Goal: Task Accomplishment & Management: Use online tool/utility

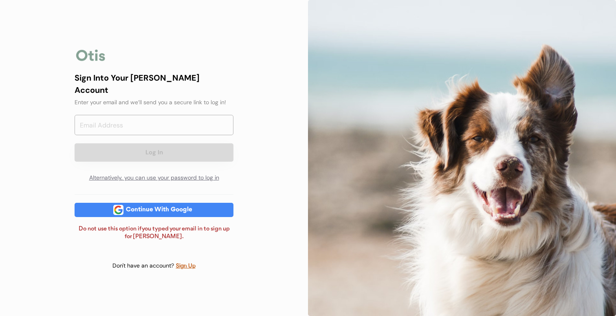
click at [161, 207] on div "Continue With Google" at bounding box center [158, 210] width 71 height 6
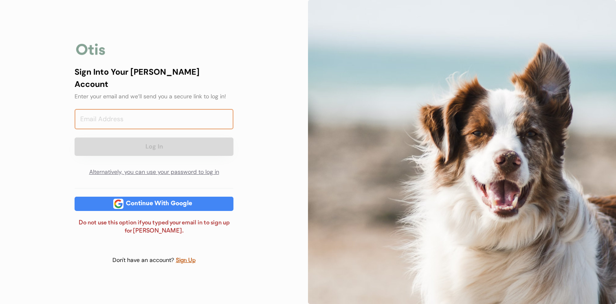
click at [150, 112] on input "email" at bounding box center [154, 119] width 159 height 20
click at [149, 201] on div "Continue With Google" at bounding box center [158, 204] width 71 height 6
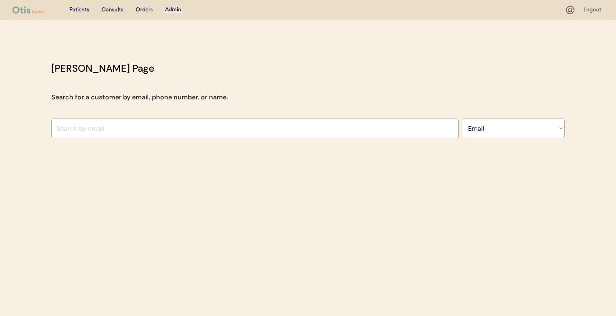
select select ""Email""
click at [271, 117] on div "Otis Admin Page Search for a customer by email, phone number, or name. Search B…" at bounding box center [308, 101] width 530 height 81
click at [468, 121] on select "Search By Name Email Phone Number" at bounding box center [514, 129] width 102 height 20
drag, startPoint x: 468, startPoint y: 121, endPoint x: 410, endPoint y: 123, distance: 58.3
click at [410, 123] on input "input" at bounding box center [255, 129] width 408 height 20
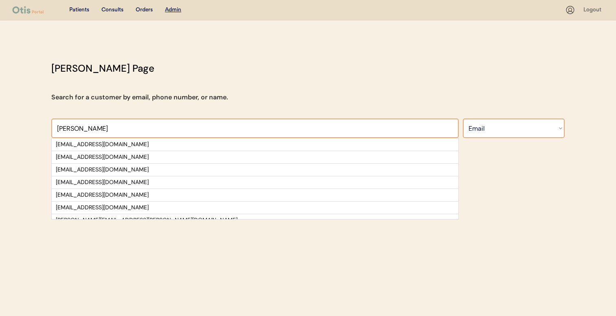
type input "tara"
click at [541, 136] on select "Search By Name Email Phone Number" at bounding box center [514, 129] width 102 height 20
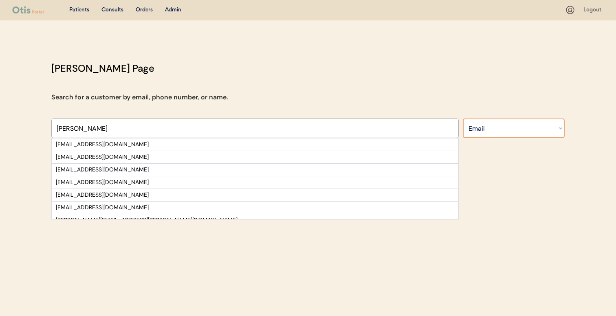
select select ""Name""
click at [463, 119] on select "Search By Name Email Phone Number" at bounding box center [514, 129] width 102 height 20
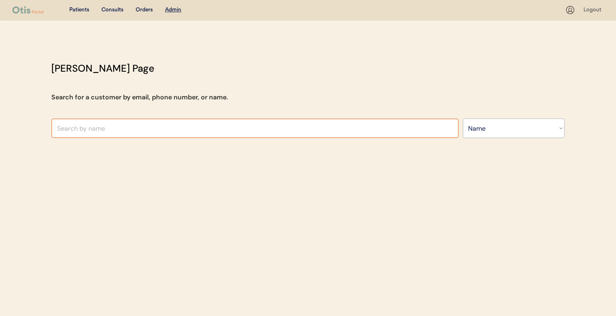
click at [391, 135] on input "text" at bounding box center [255, 129] width 408 height 20
type input "tara"
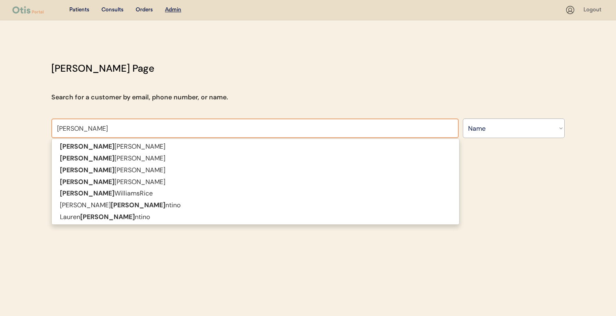
type input "tara Kollman"
type input "tara"
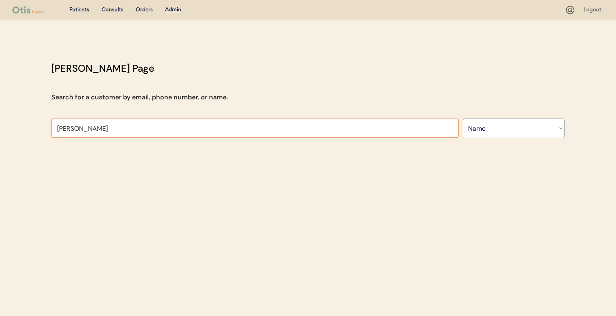
type input "tara"
type input "tara Kollman"
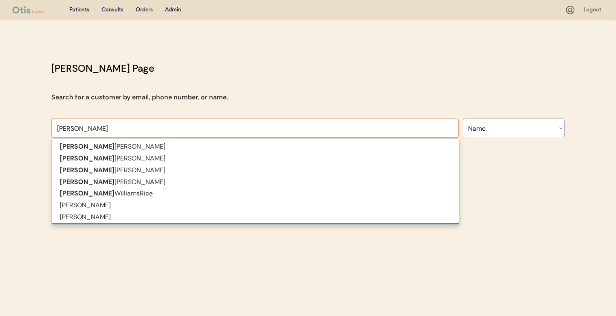
scroll to position [0, 0]
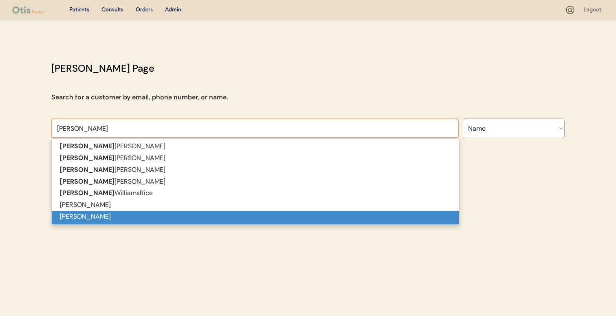
type input "tara"
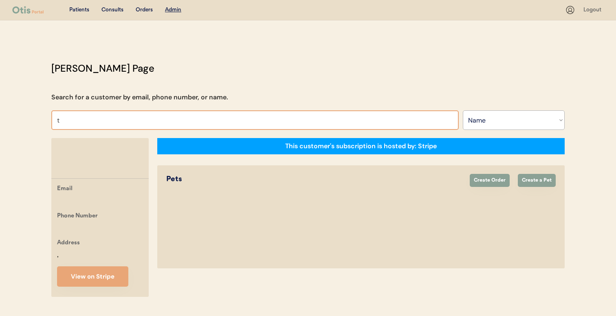
type input "ta"
type input "tara Kollman"
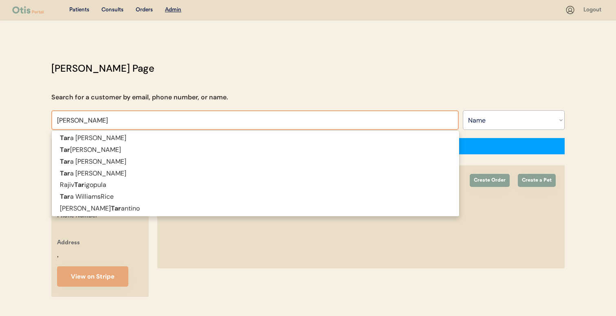
type input "tara"
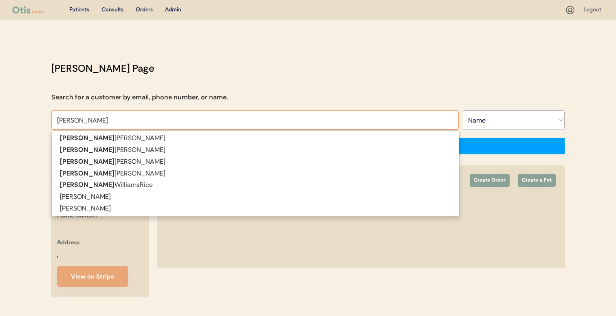
type input "tara barn"
type input "tara barnhart"
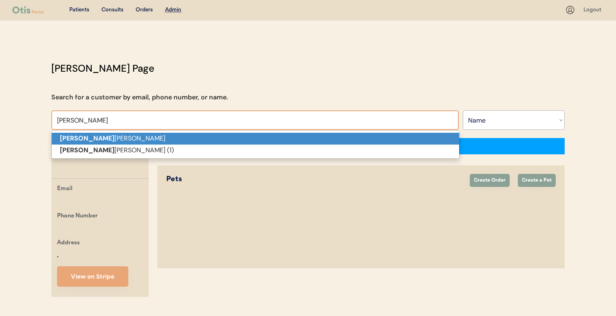
click at [204, 139] on p "Tara Barn hart" at bounding box center [256, 139] width 408 height 12
type input "Tara Barnhart"
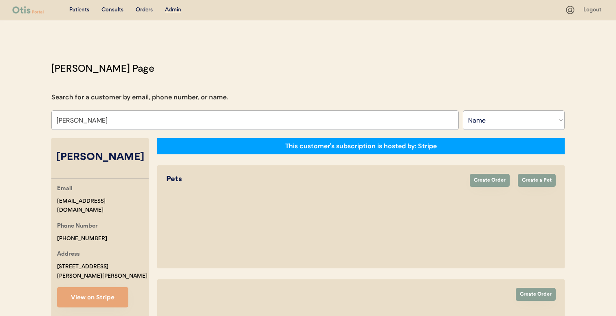
select select "true"
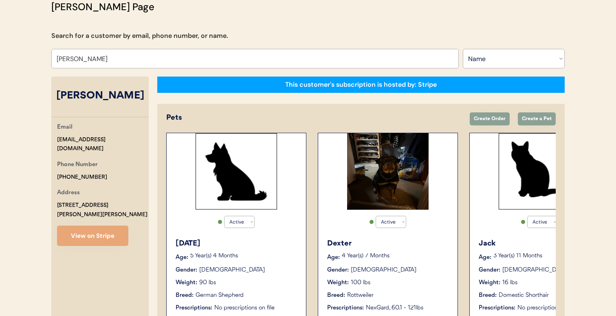
scroll to position [61, 0]
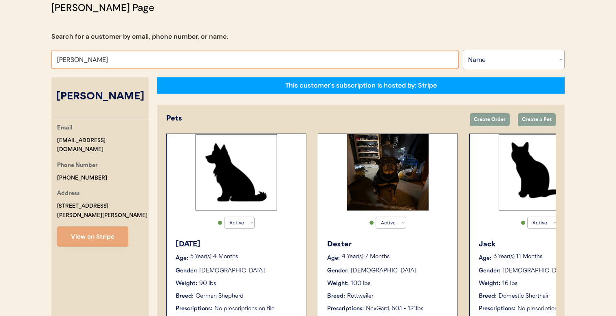
type input "Tara Barnhar"
type input "Tara Barnhart"
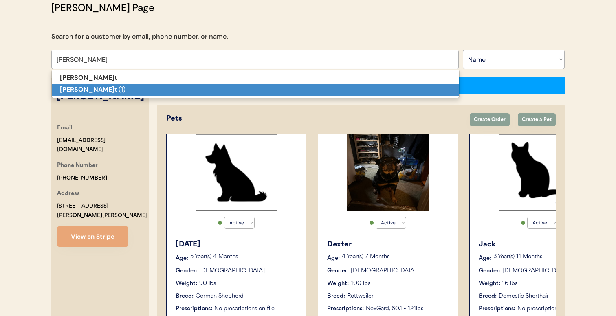
click at [176, 92] on p "Tara Barnhar t (1)" at bounding box center [256, 90] width 408 height 12
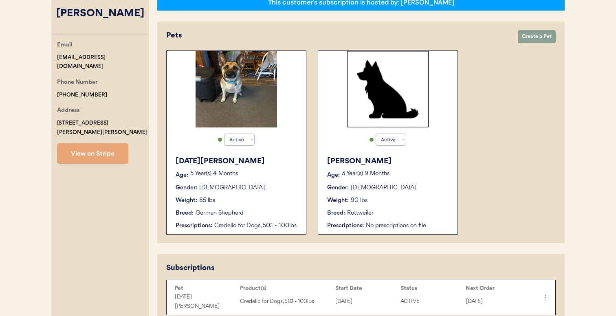
scroll to position [121, 0]
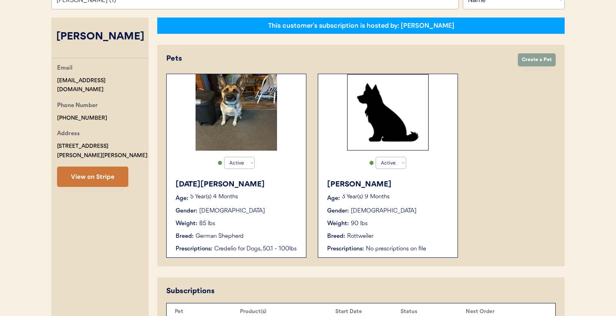
click at [113, 169] on button "View on Stripe" at bounding box center [92, 177] width 71 height 20
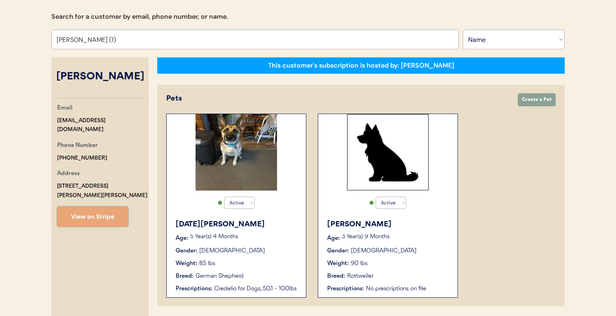
scroll to position [80, 0]
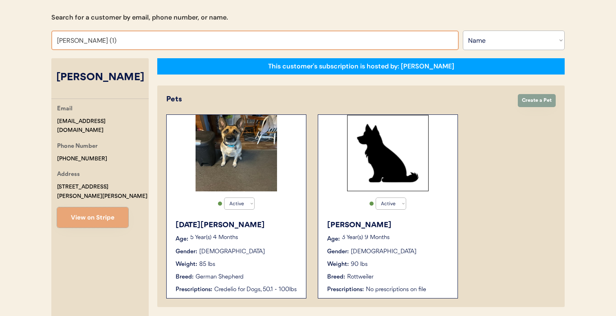
click at [158, 42] on input "Tara Barnhart (1)" at bounding box center [255, 41] width 408 height 20
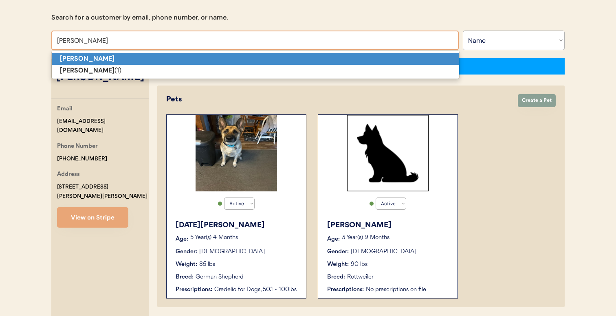
click at [153, 57] on p "Tara Barnhart" at bounding box center [256, 59] width 408 height 12
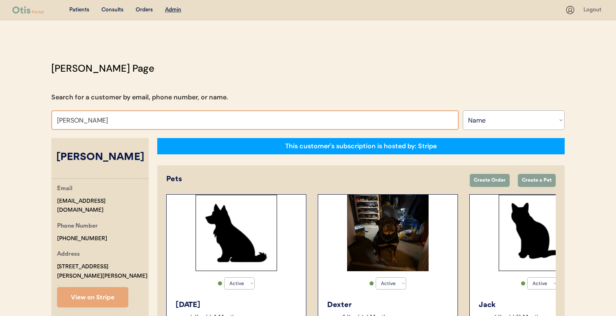
type input "Tara Barnhar"
type input "Tara Barnhart"
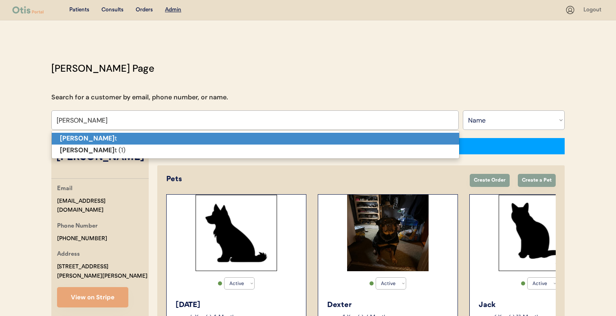
click at [148, 137] on p "Tara Barnhar t" at bounding box center [256, 139] width 408 height 12
type input "Tara Barnhart"
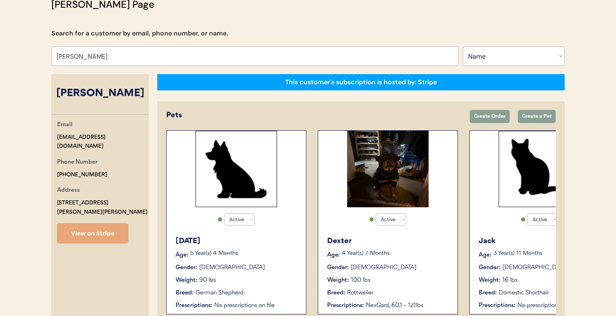
scroll to position [64, 0]
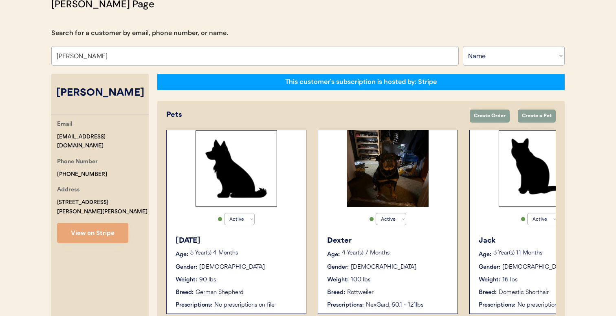
type input "Tara Barnhart"
type input "Tara Barnhar"
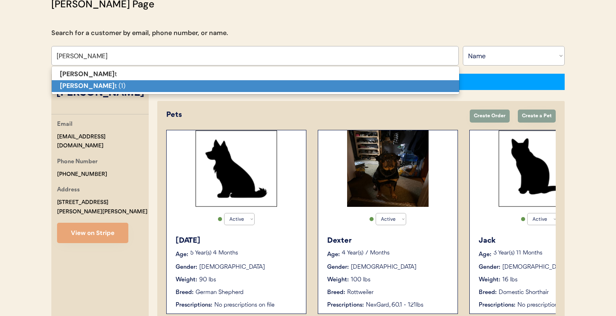
click at [154, 88] on p "Tara Barnhar t (1)" at bounding box center [256, 86] width 408 height 12
type input "Tara Barnhart (1)"
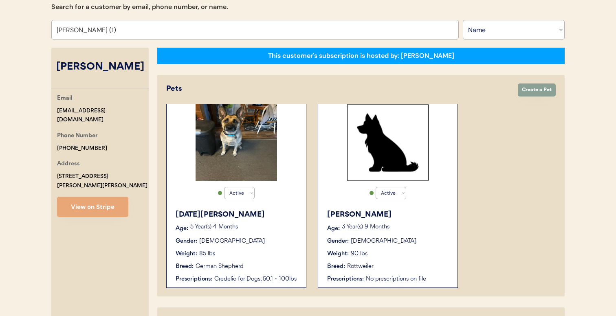
scroll to position [90, 0]
